Goal: Transaction & Acquisition: Purchase product/service

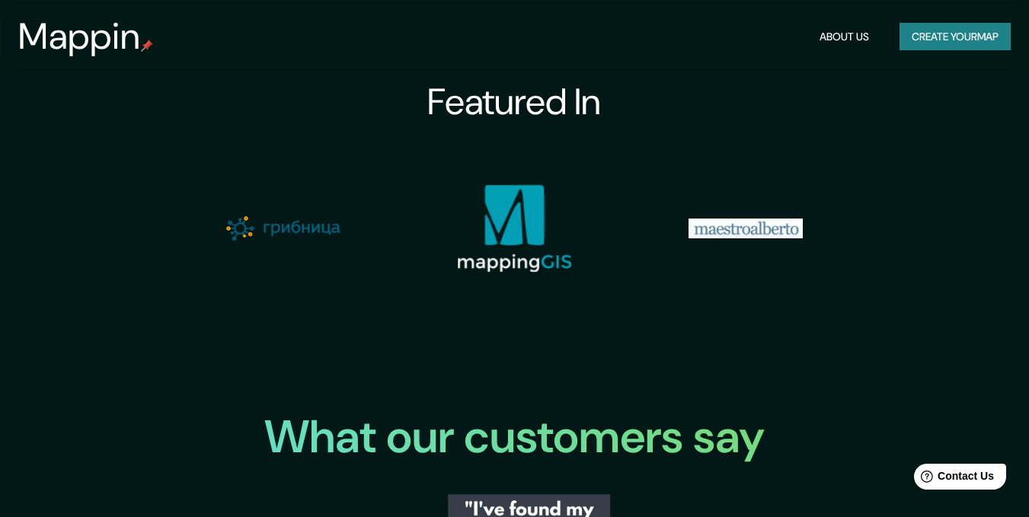
scroll to position [1828, 0]
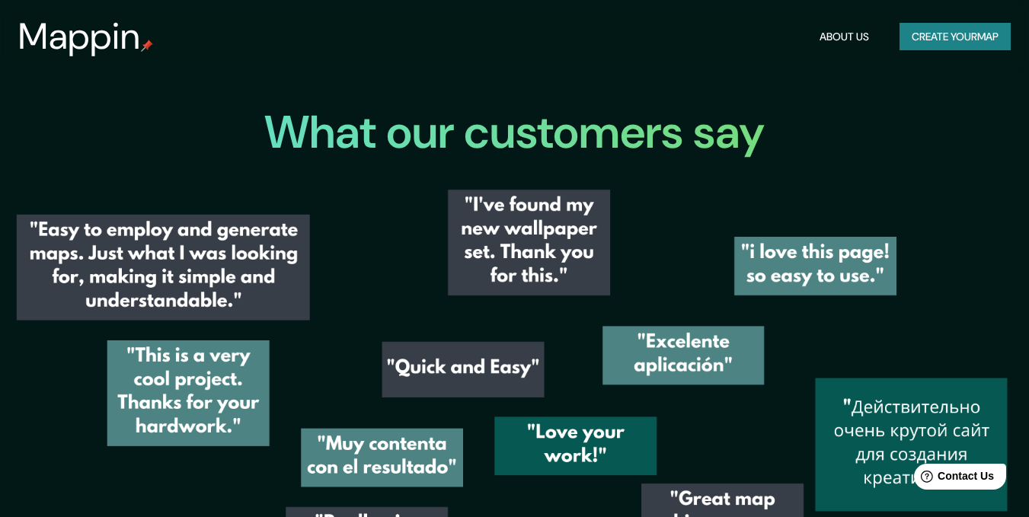
click at [983, 44] on button "Create your map" at bounding box center [955, 37] width 111 height 28
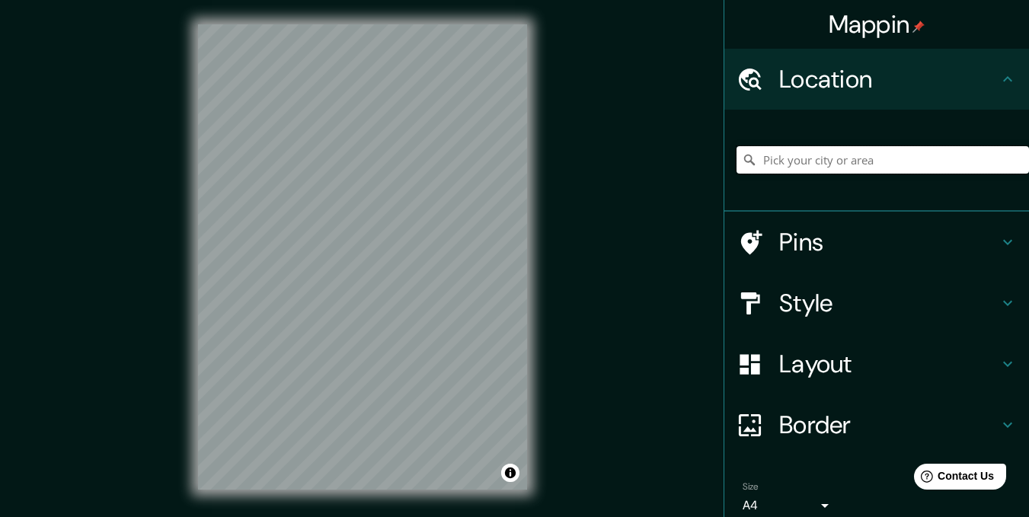
click at [804, 165] on input "Pick your city or area" at bounding box center [883, 159] width 292 height 27
click at [847, 161] on input "[GEOGRAPHIC_DATA][PERSON_NAME], [GEOGRAPHIC_DATA], [US_STATE], [GEOGRAPHIC_DATA]" at bounding box center [883, 159] width 292 height 27
drag, startPoint x: 819, startPoint y: 161, endPoint x: 1020, endPoint y: 164, distance: 201.1
click at [1029, 166] on html "Mappin Location [GEOGRAPHIC_DATA][PERSON_NAME], [GEOGRAPHIC_DATA], [US_STATE], …" at bounding box center [514, 258] width 1029 height 517
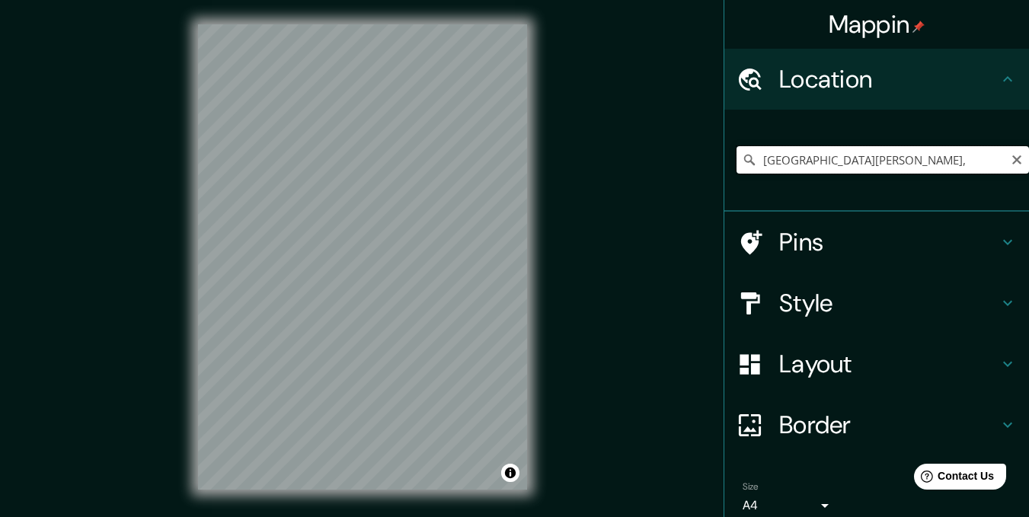
scroll to position [0, 0]
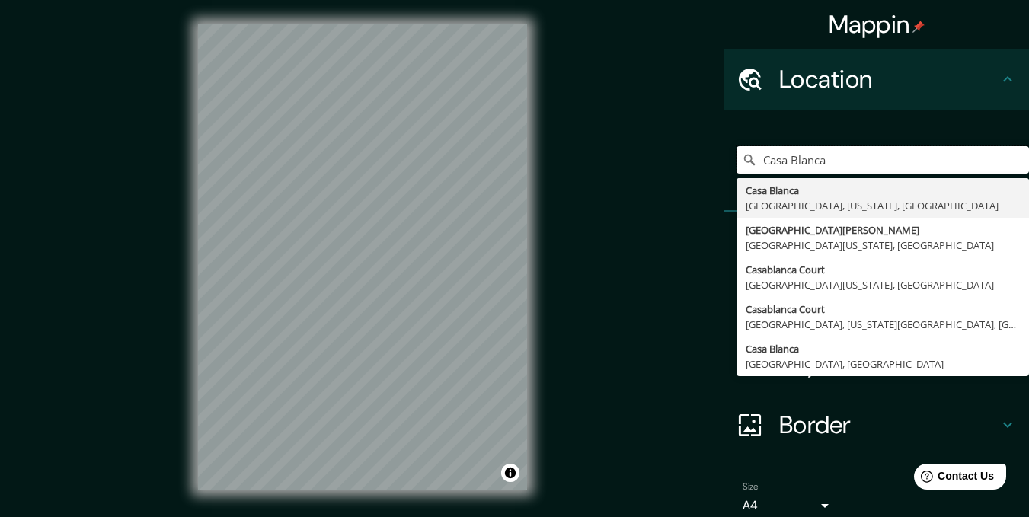
drag, startPoint x: 842, startPoint y: 162, endPoint x: 628, endPoint y: 139, distance: 215.2
click at [637, 139] on div "Mappin Location [GEOGRAPHIC_DATA][PERSON_NAME] [GEOGRAPHIC_DATA][PERSON_NAME], …" at bounding box center [514, 269] width 1029 height 539
click at [837, 156] on input "Casa Blanca" at bounding box center [883, 159] width 292 height 27
paste input "[US_STATE] D. C."
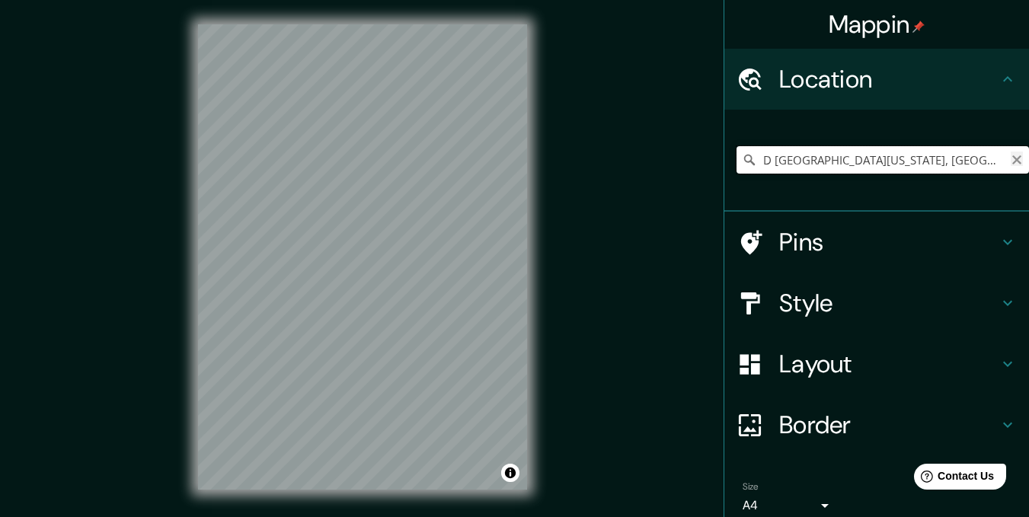
type input "D [GEOGRAPHIC_DATA][US_STATE], [GEOGRAPHIC_DATA]"
click at [1011, 157] on icon "Clear" at bounding box center [1017, 160] width 12 height 12
click at [892, 161] on input "Pick your city or area" at bounding box center [883, 159] width 292 height 27
click at [801, 156] on input "Pick your city or area" at bounding box center [883, 159] width 292 height 27
paste input "[US_STATE] D. C."
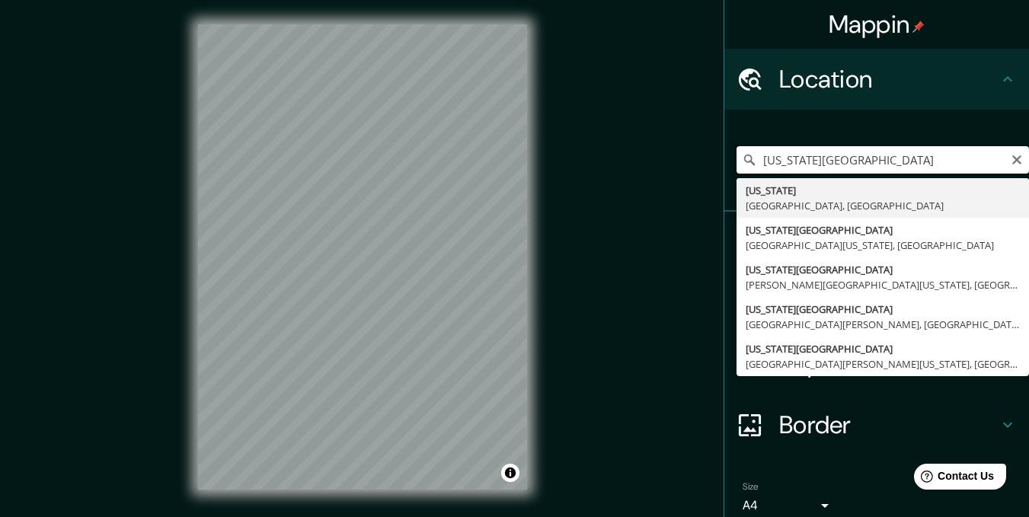
click at [851, 153] on input "[US_STATE][GEOGRAPHIC_DATA]" at bounding box center [883, 159] width 292 height 27
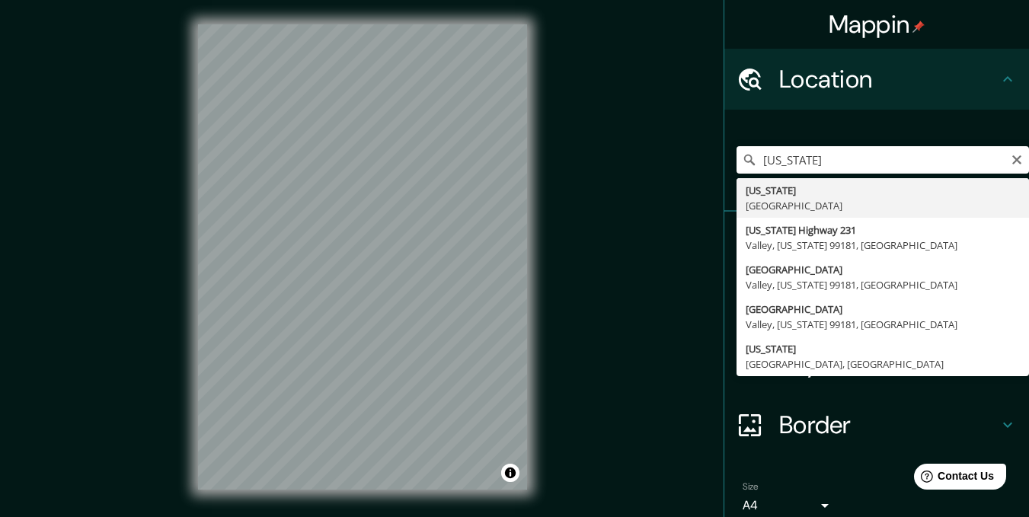
type input "[US_STATE], [GEOGRAPHIC_DATA]"
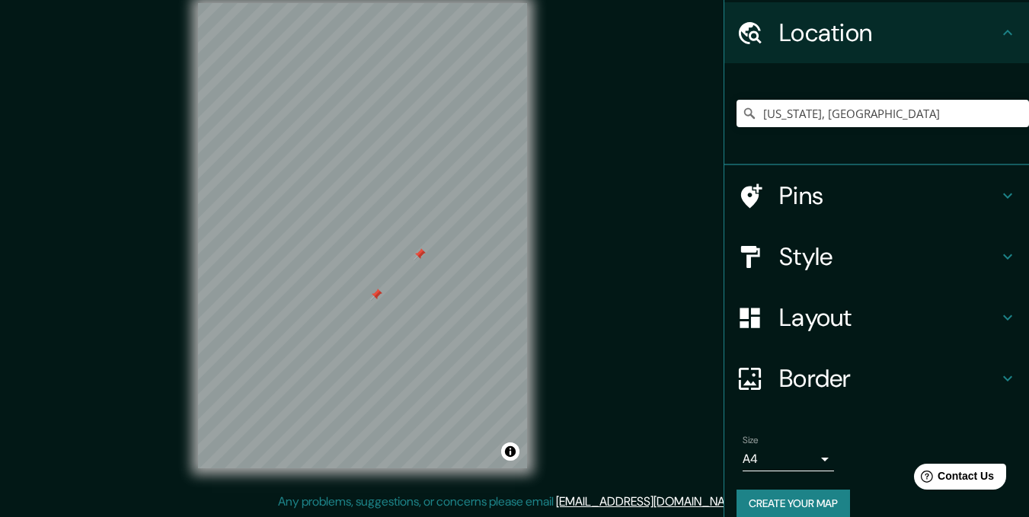
scroll to position [66, 0]
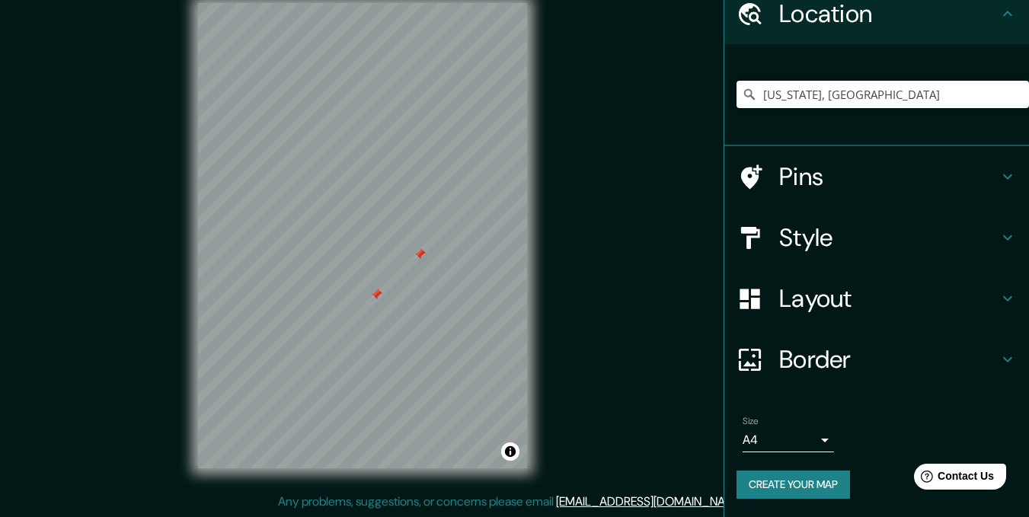
click at [811, 257] on div "Style" at bounding box center [876, 237] width 305 height 61
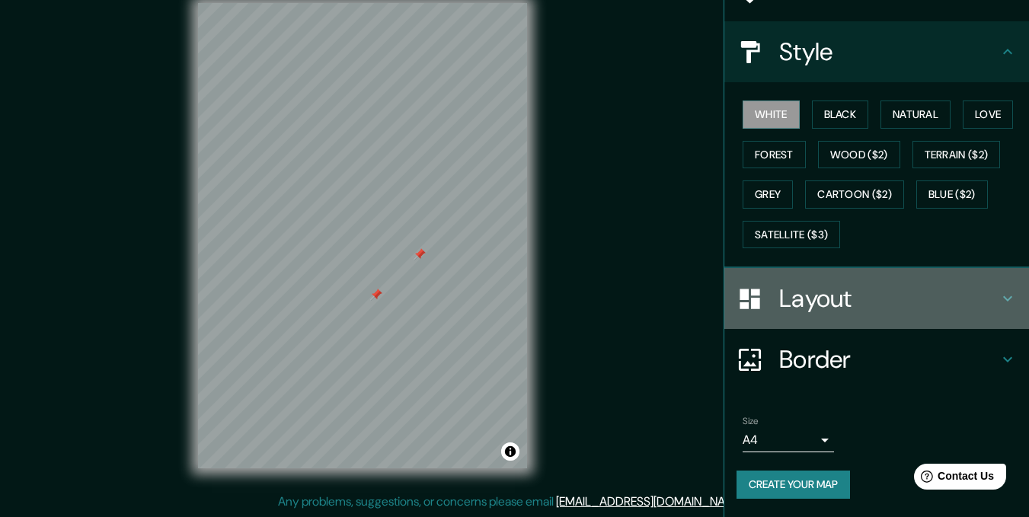
click at [793, 303] on h4 "Layout" at bounding box center [888, 298] width 219 height 30
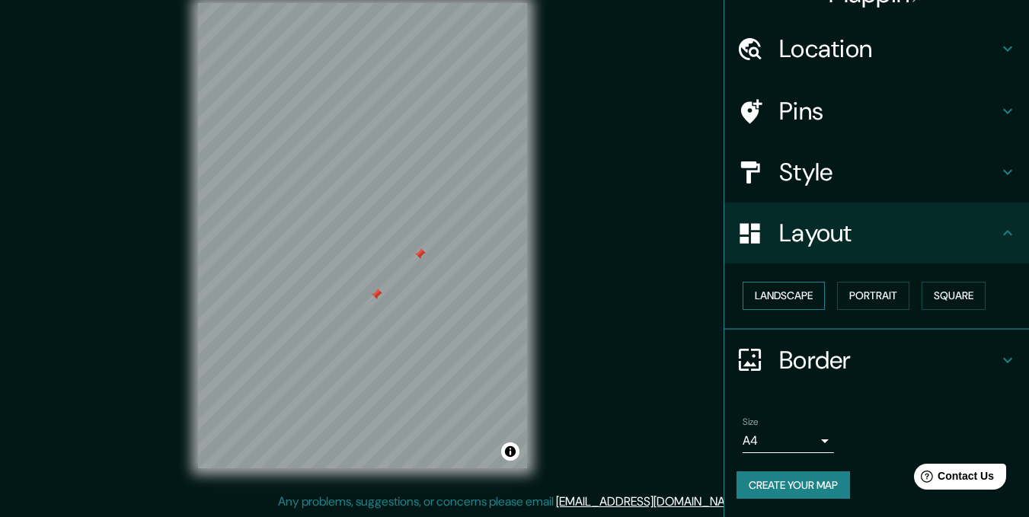
scroll to position [30, 0]
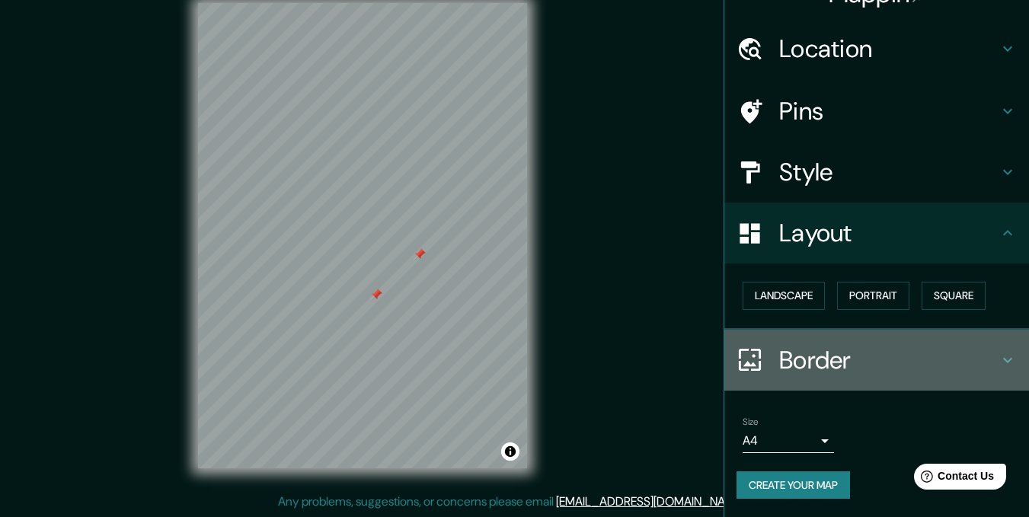
click at [803, 356] on h4 "Border" at bounding box center [888, 360] width 219 height 30
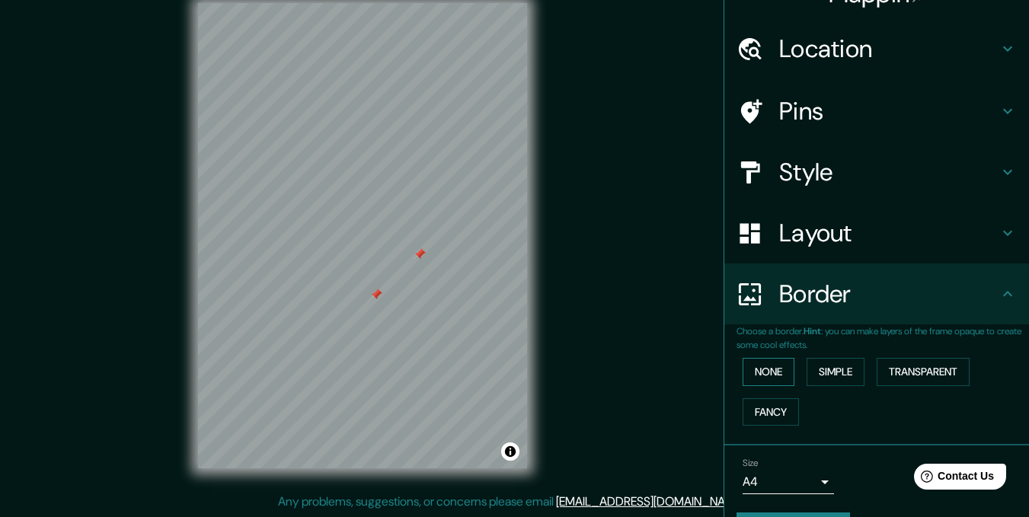
click at [777, 378] on button "None" at bounding box center [769, 372] width 52 height 28
click at [825, 370] on button "Simple" at bounding box center [836, 372] width 58 height 28
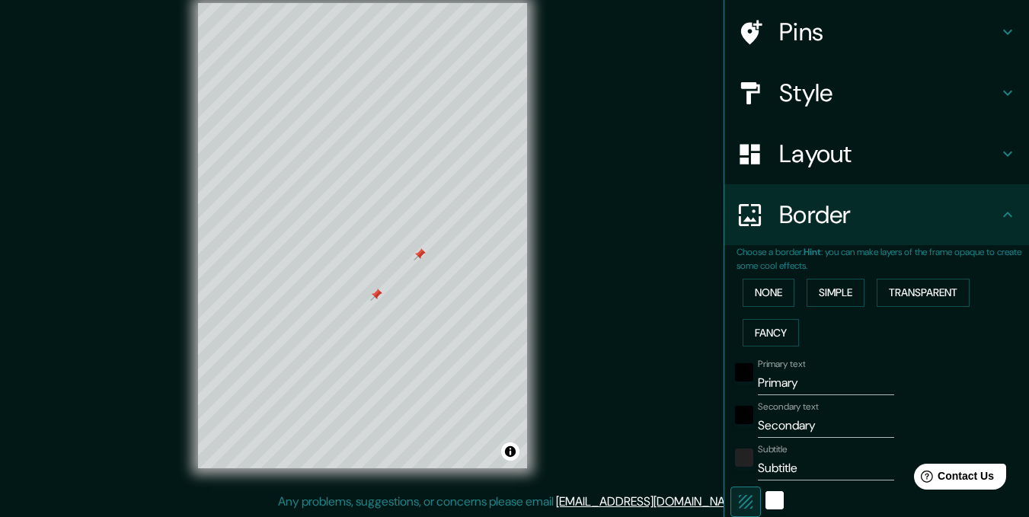
scroll to position [259, 0]
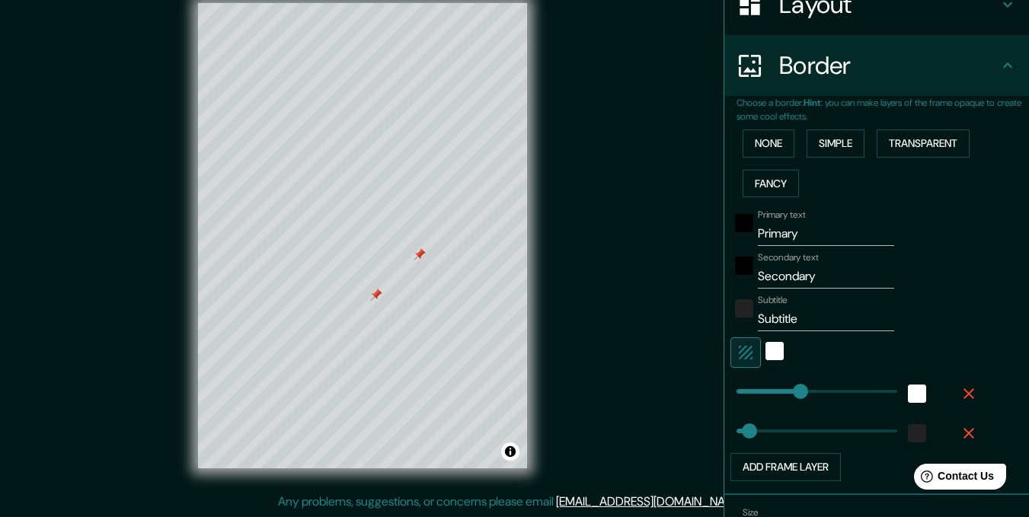
type input "173"
click at [772, 184] on button "Fancy" at bounding box center [771, 184] width 56 height 28
click at [942, 144] on button "Transparent" at bounding box center [923, 143] width 93 height 28
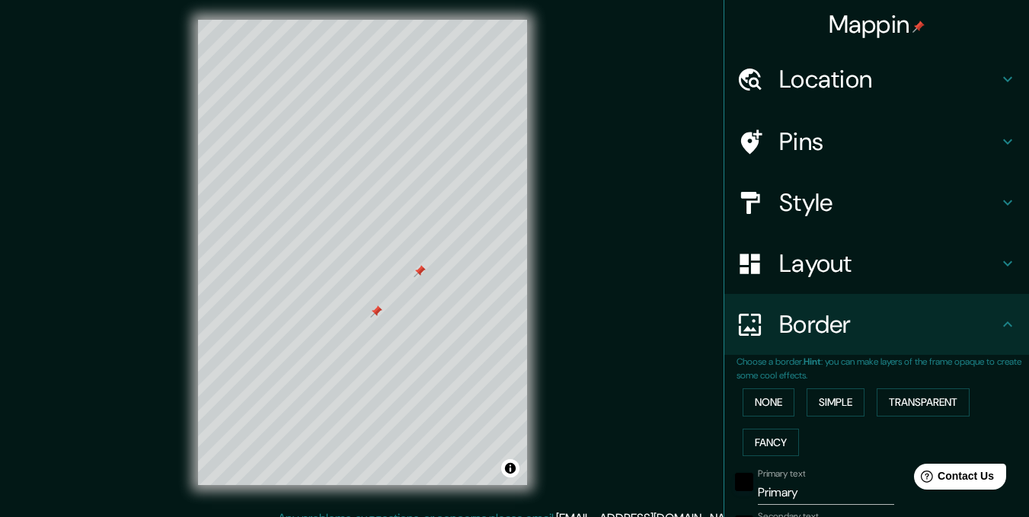
scroll to position [0, 0]
